Goal: Contribute content: Contribute content

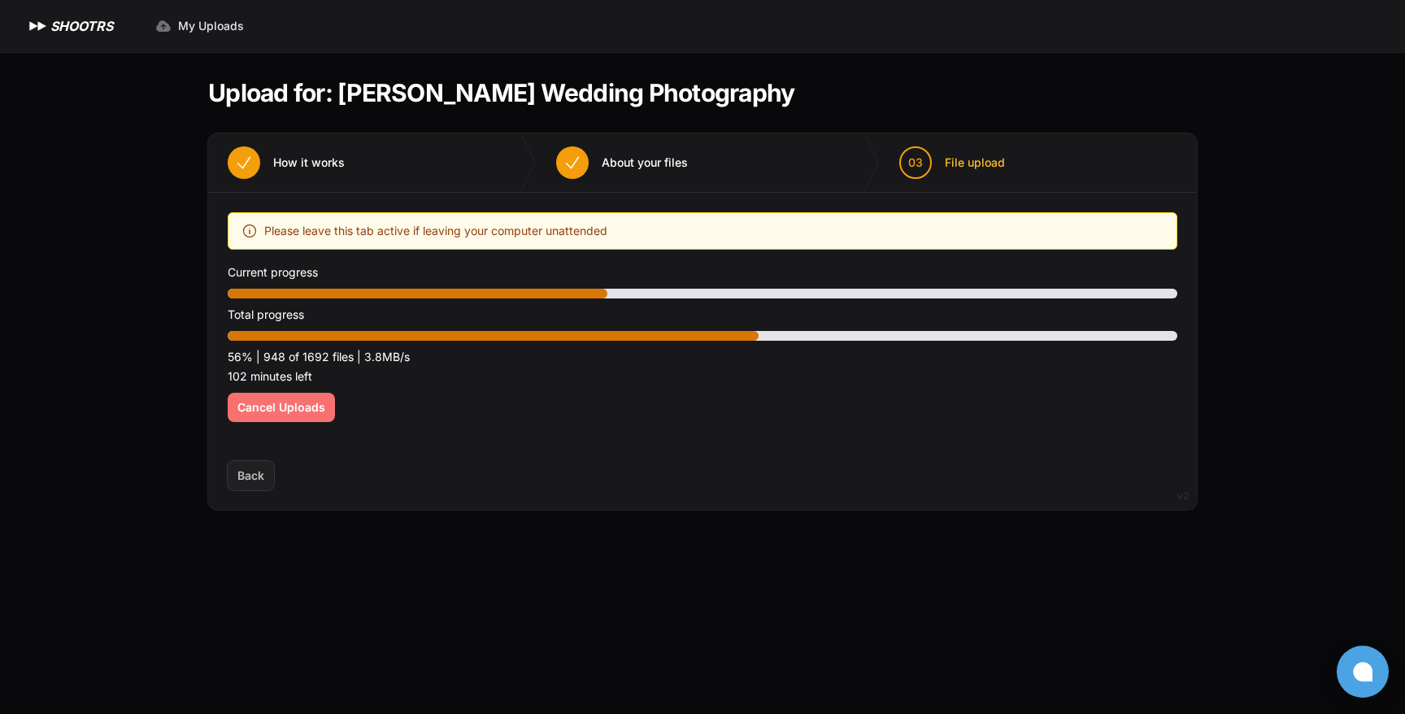
click at [271, 418] on button "Cancel Uploads" at bounding box center [281, 407] width 107 height 29
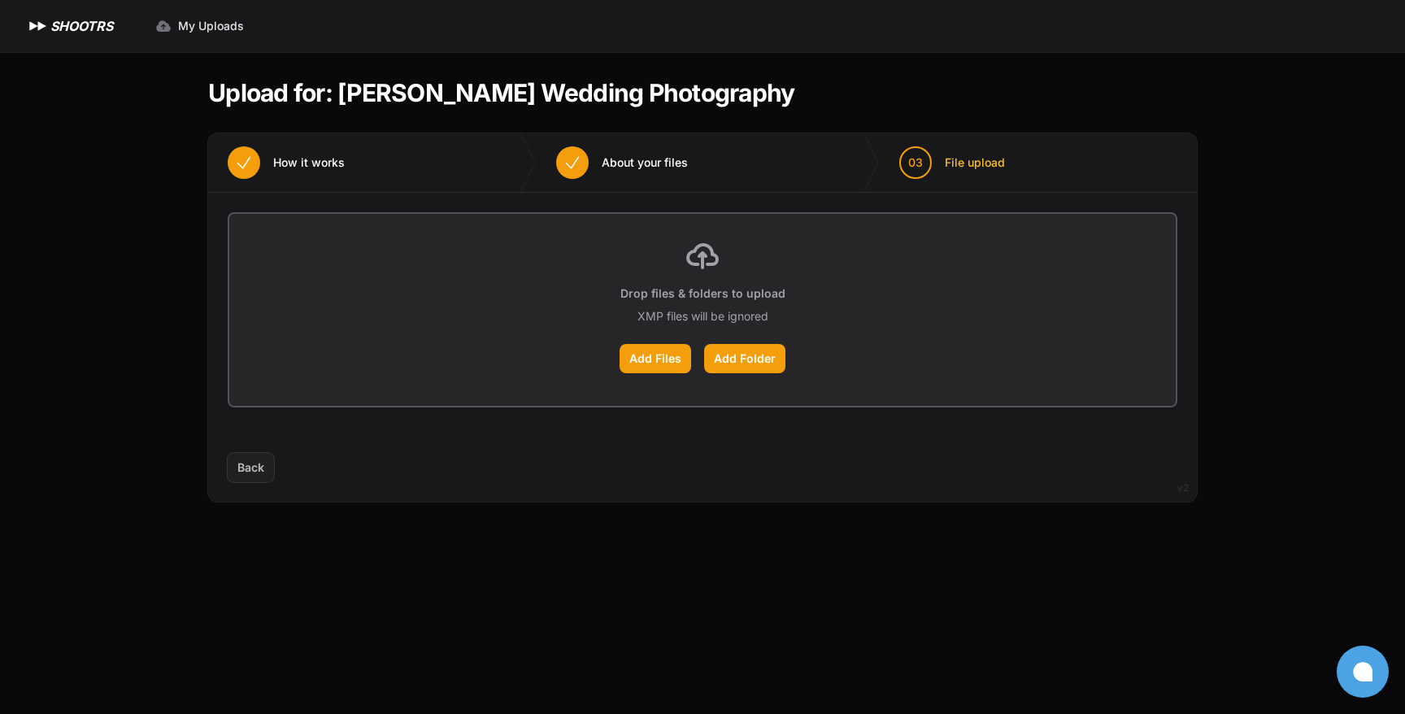
type input "**********"
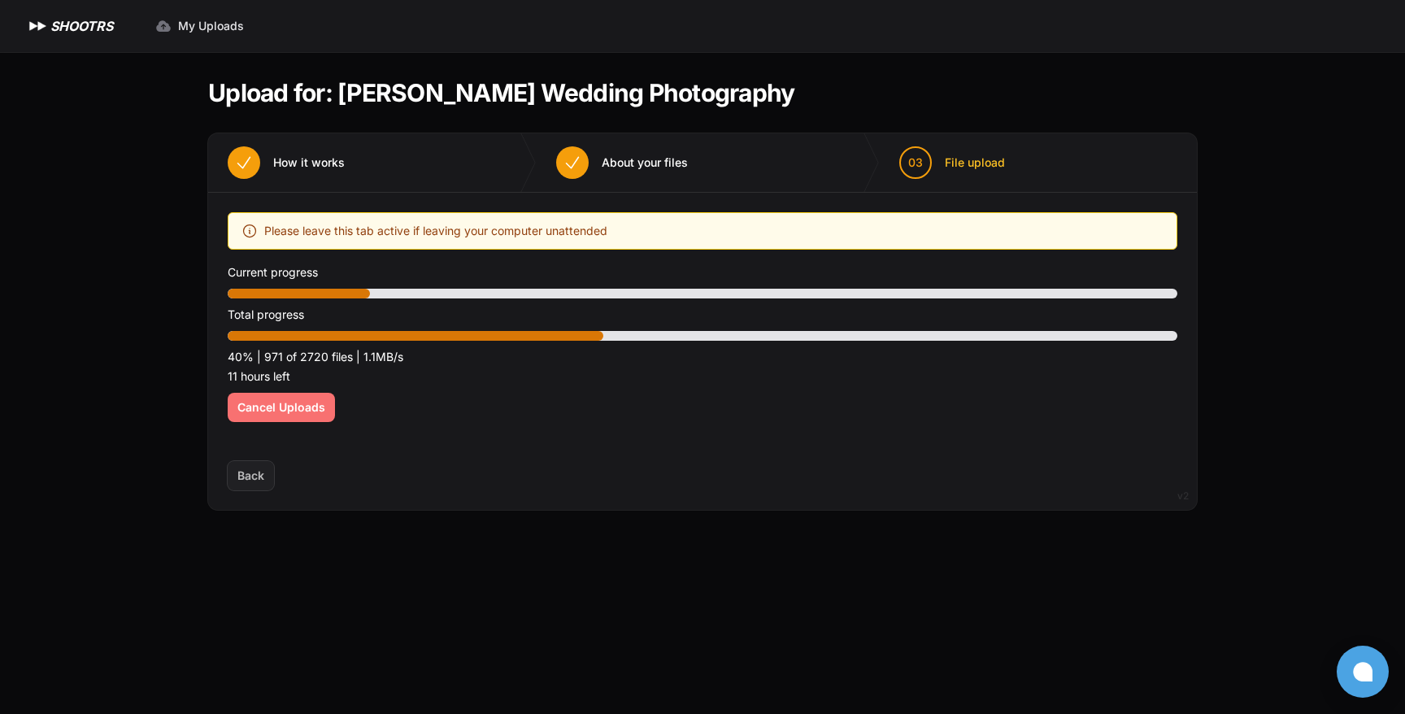
click at [281, 420] on button "Cancel Uploads" at bounding box center [281, 407] width 107 height 29
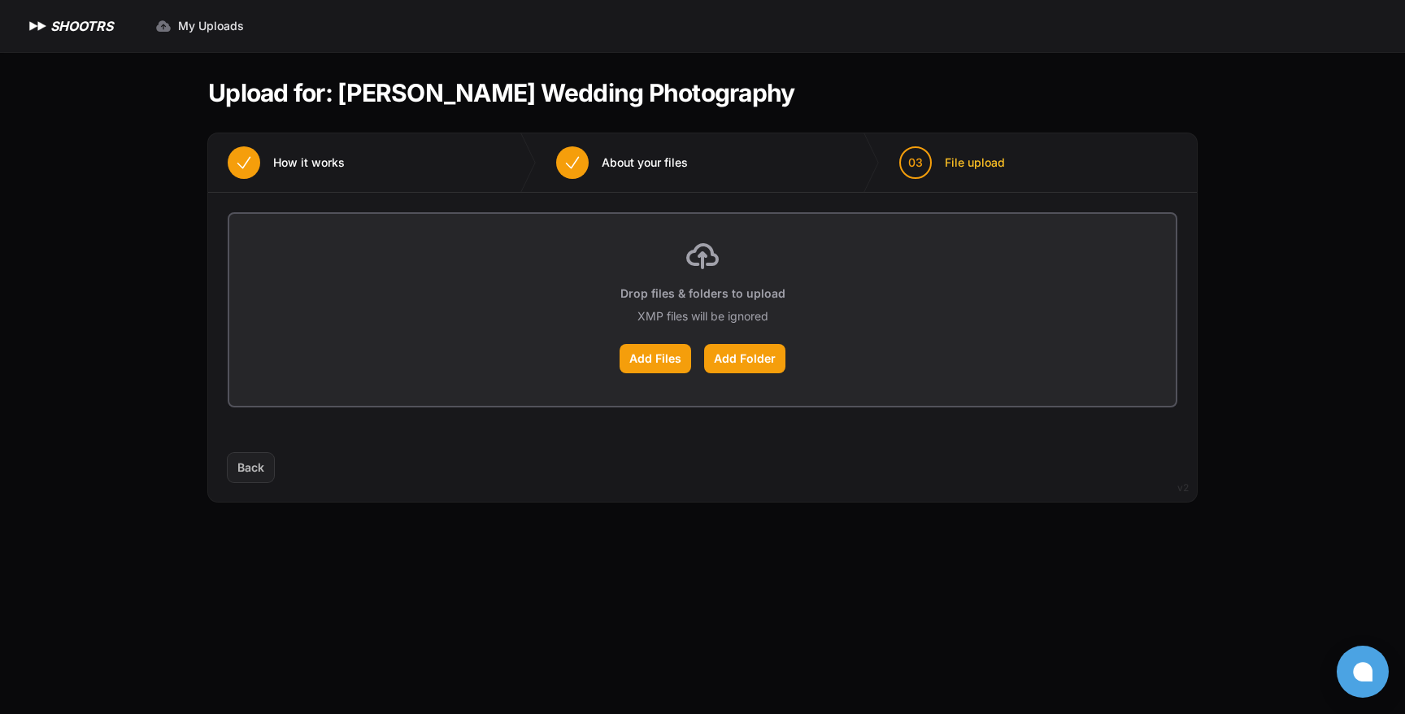
type input "**********"
